Goal: Task Accomplishment & Management: Use online tool/utility

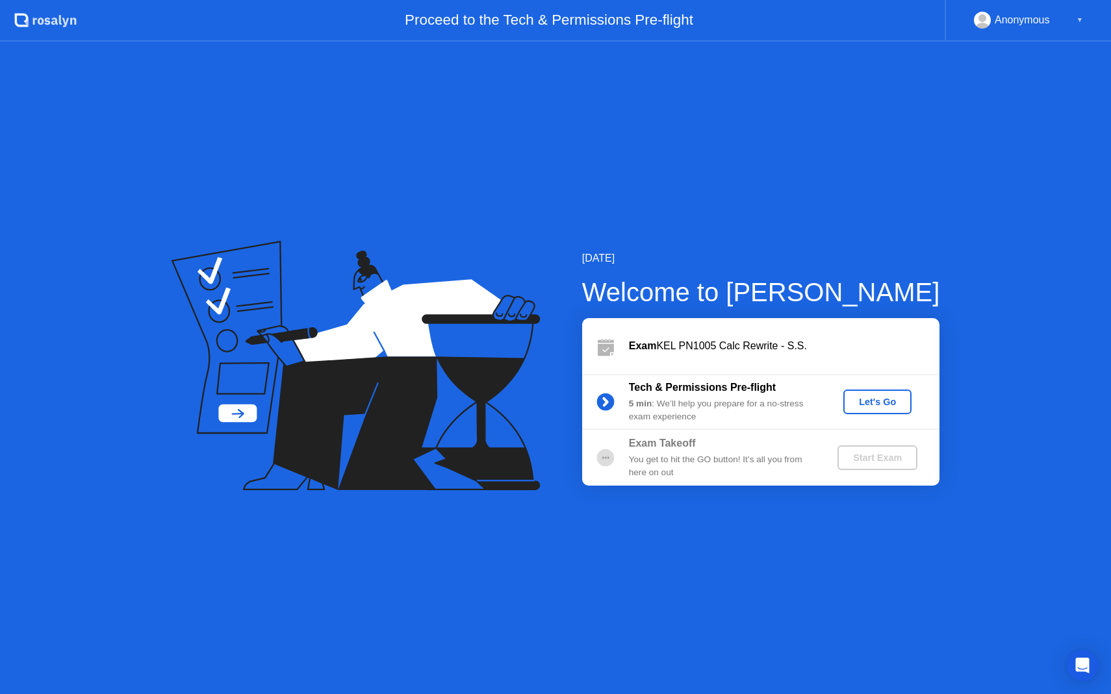
click at [870, 398] on div "Let's Go" at bounding box center [877, 402] width 58 height 10
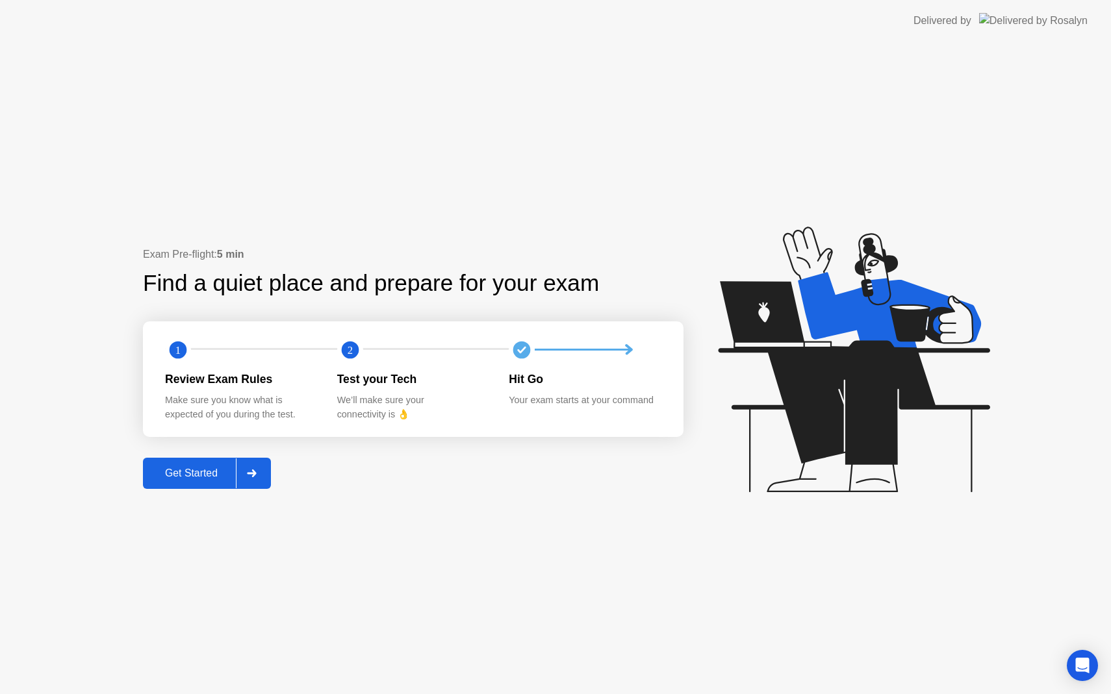
click at [209, 470] on div "Get Started" at bounding box center [191, 474] width 89 height 12
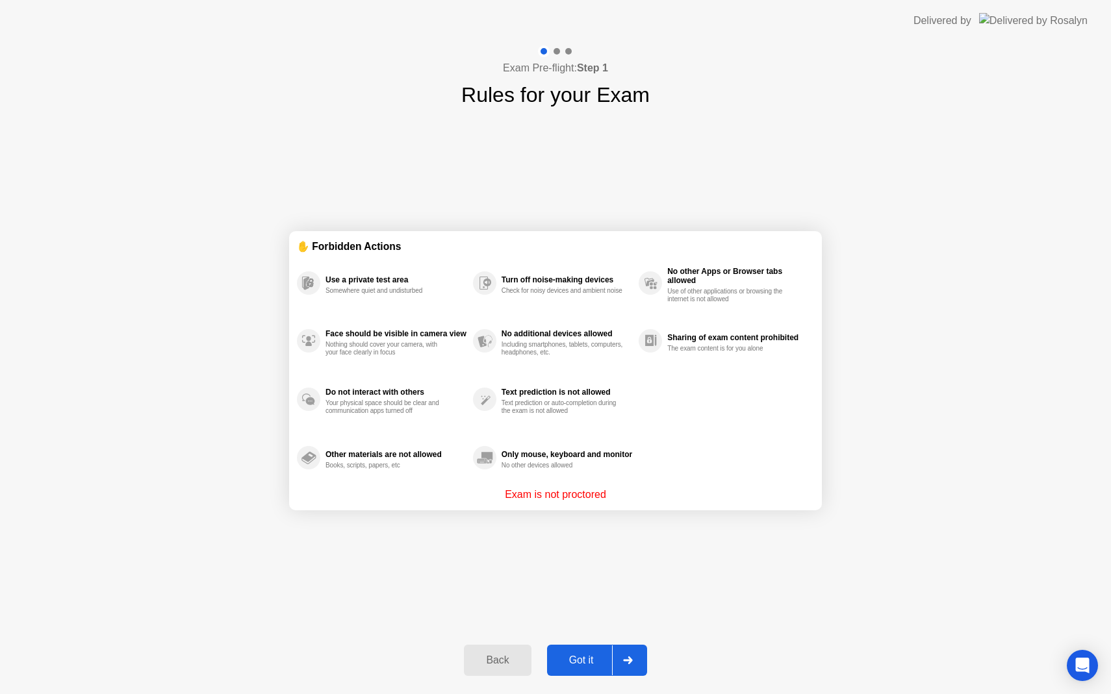
click at [572, 656] on div "Got it" at bounding box center [581, 661] width 61 height 12
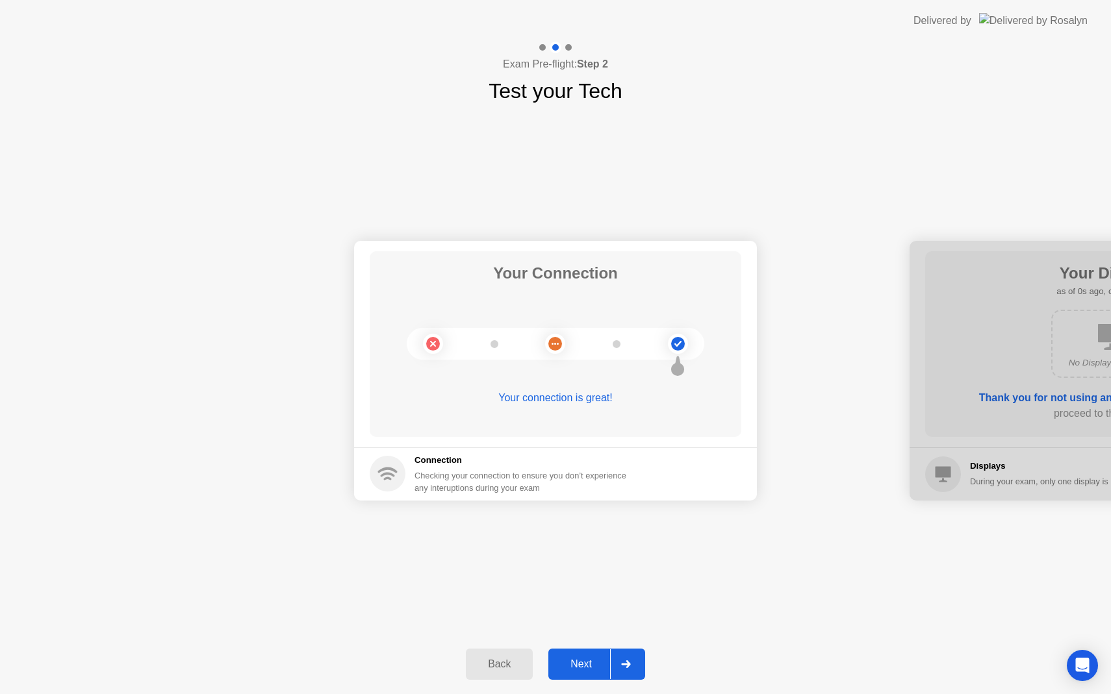
click at [572, 656] on button "Next" at bounding box center [596, 664] width 97 height 31
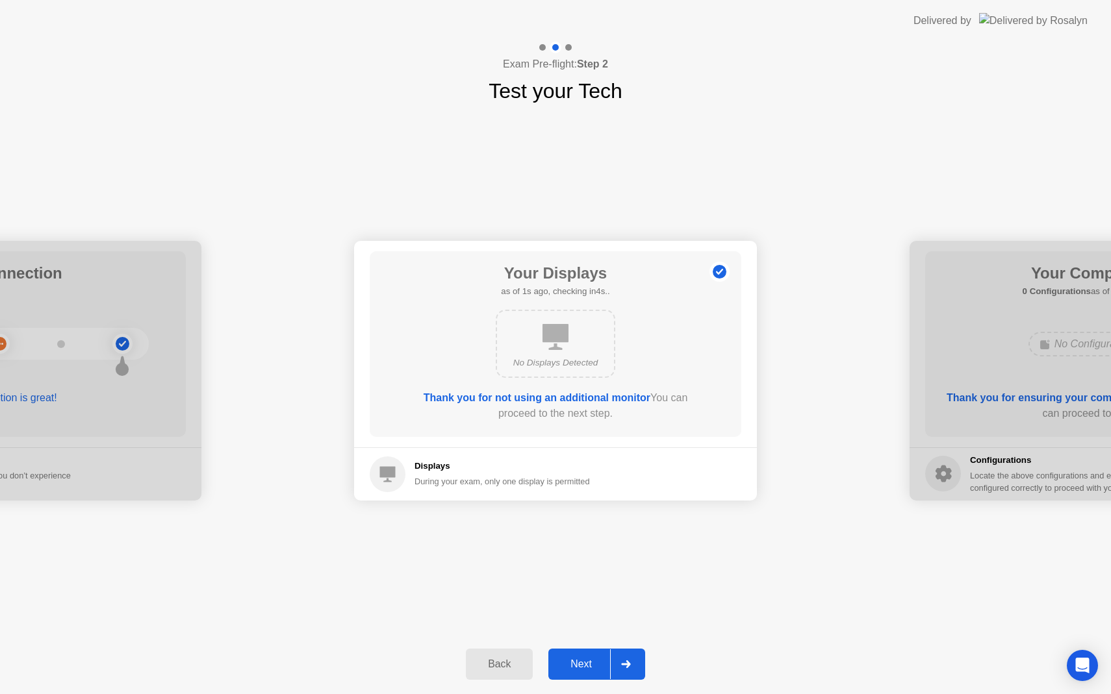
click at [572, 656] on button "Next" at bounding box center [596, 664] width 97 height 31
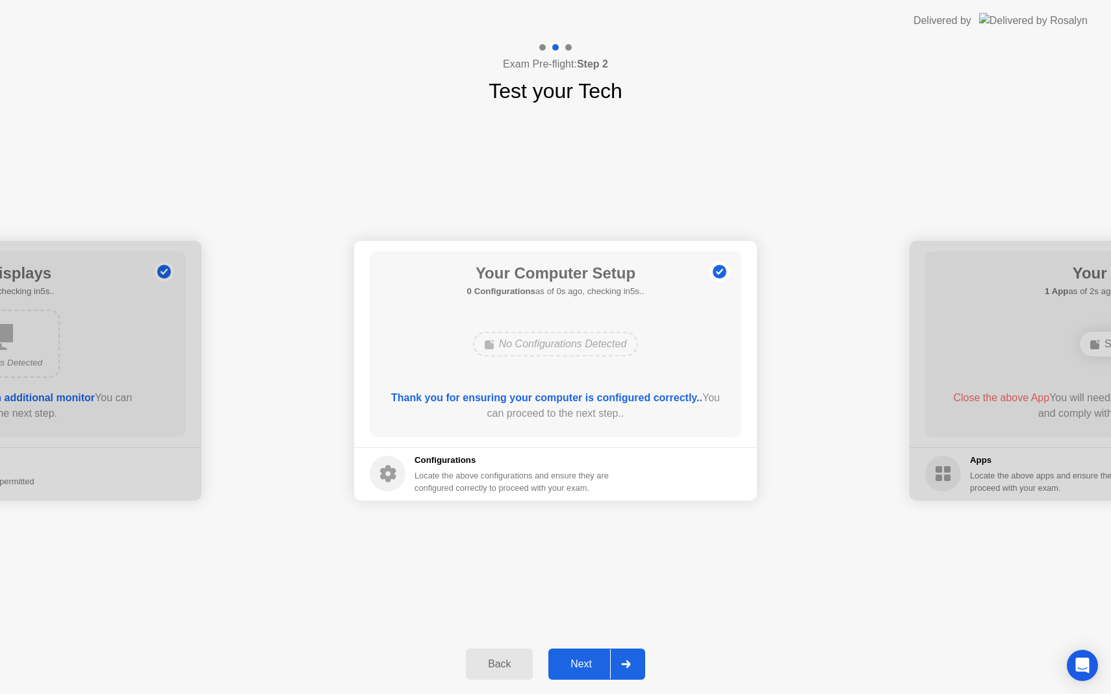
click at [572, 656] on button "Next" at bounding box center [596, 664] width 97 height 31
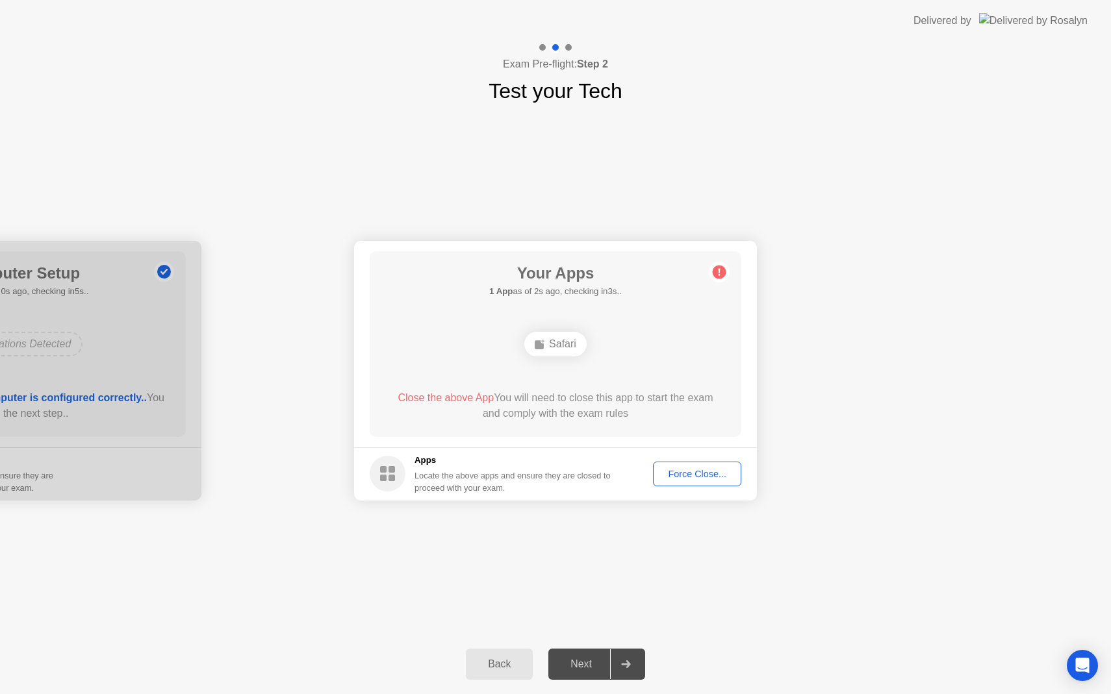
click at [708, 469] on div "Force Close..." at bounding box center [696, 474] width 79 height 10
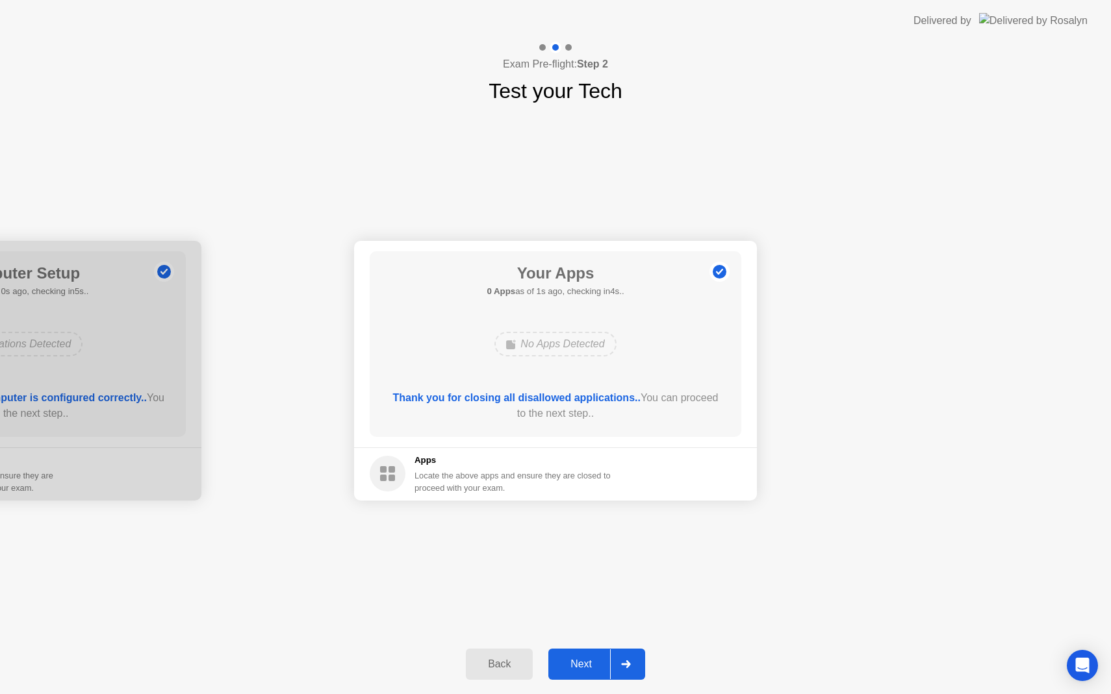
click at [570, 666] on div "Next" at bounding box center [581, 665] width 58 height 12
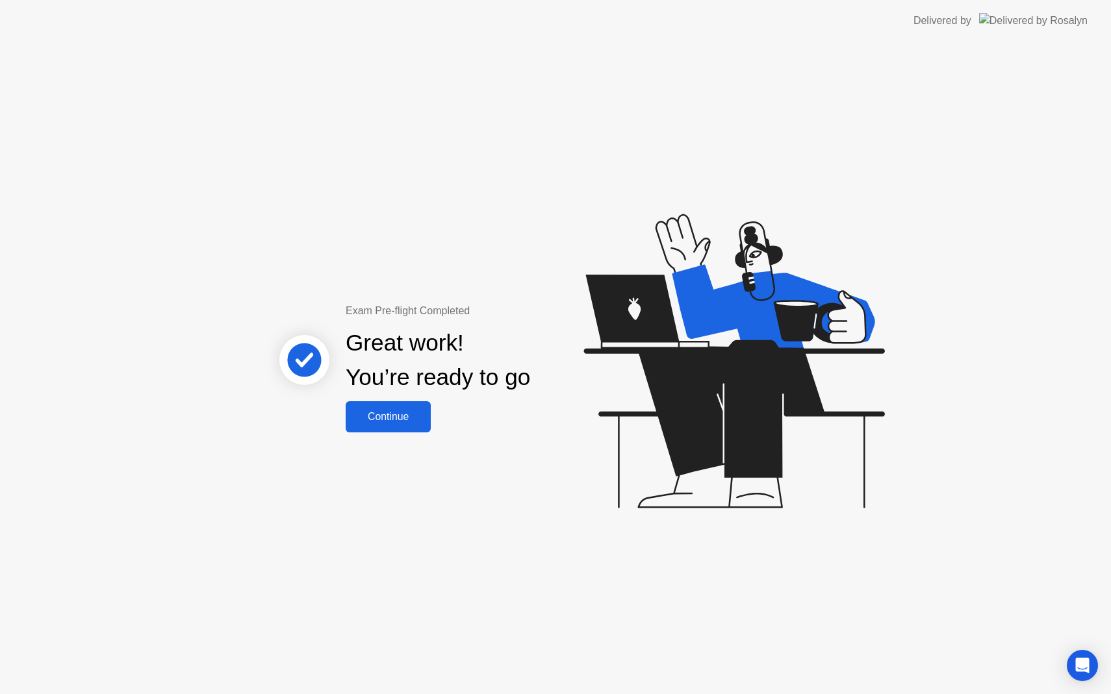
click at [416, 427] on button "Continue" at bounding box center [388, 416] width 85 height 31
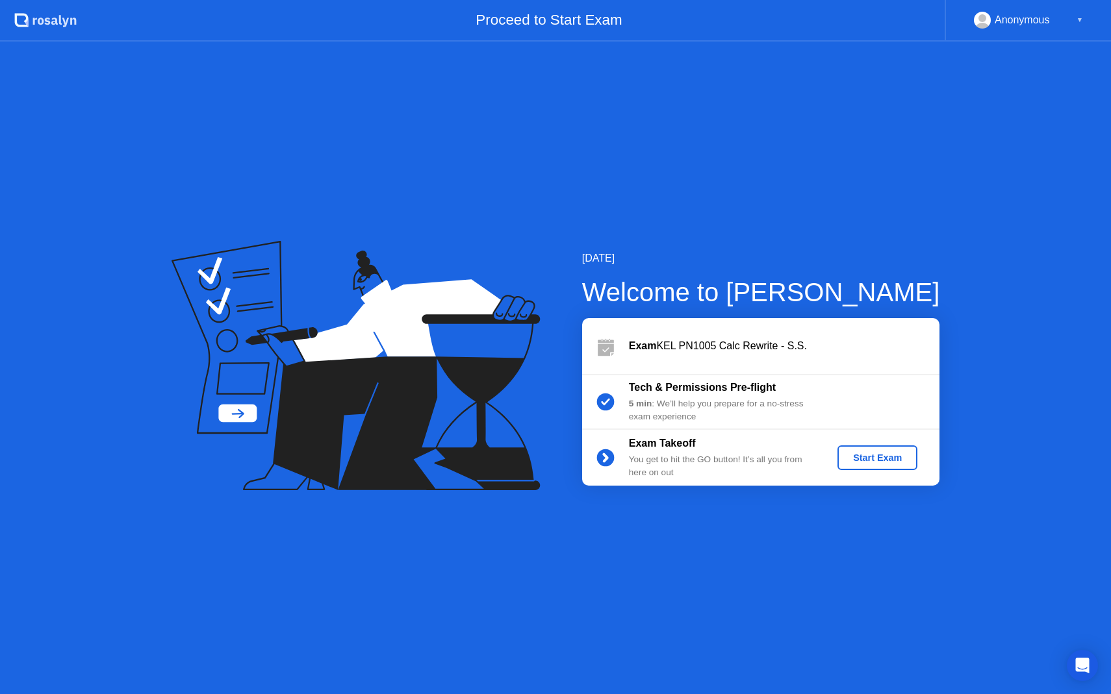
click at [904, 460] on div "Start Exam" at bounding box center [878, 458] width 70 height 10
